Goal: Navigation & Orientation: Find specific page/section

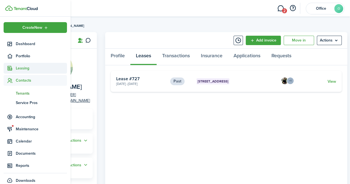
click at [11, 67] on icon at bounding box center [10, 69] width 6 height 6
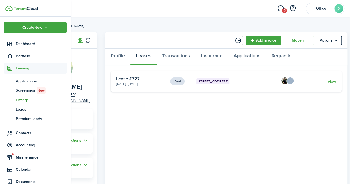
click at [18, 100] on span "Listings" at bounding box center [41, 100] width 51 height 6
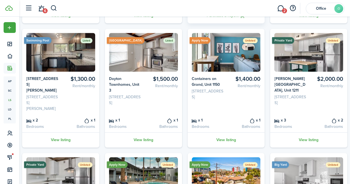
scroll to position [153, 0]
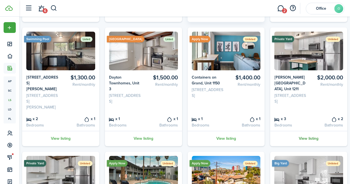
click at [313, 146] on link "View listing" at bounding box center [308, 138] width 77 height 15
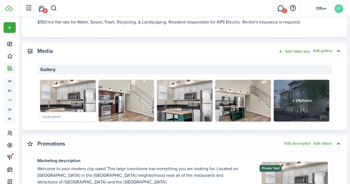
scroll to position [206, 0]
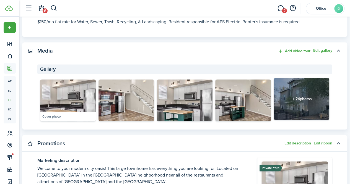
click at [298, 98] on div "24 photos" at bounding box center [302, 99] width 56 height 42
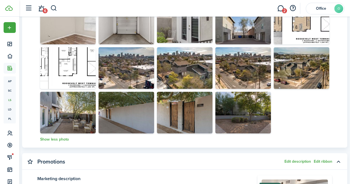
scroll to position [417, 0]
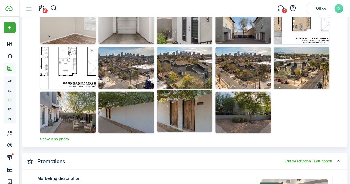
click at [183, 113] on img at bounding box center [185, 111] width 56 height 42
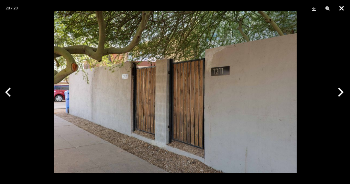
click at [341, 9] on button "Close" at bounding box center [342, 8] width 14 height 17
